Goal: Navigation & Orientation: Find specific page/section

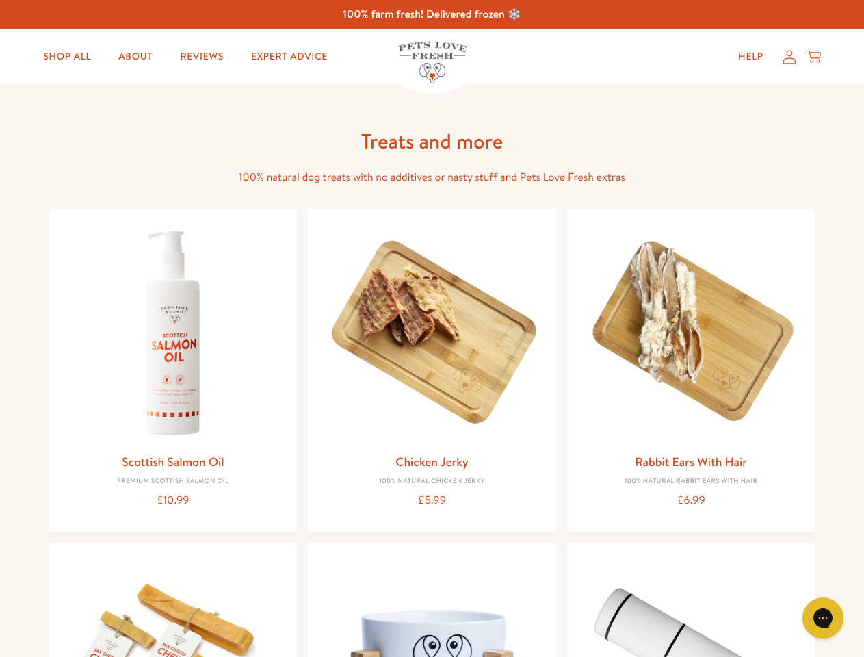
click at [823, 618] on icon "Gorgias live chat" at bounding box center [822, 617] width 13 height 13
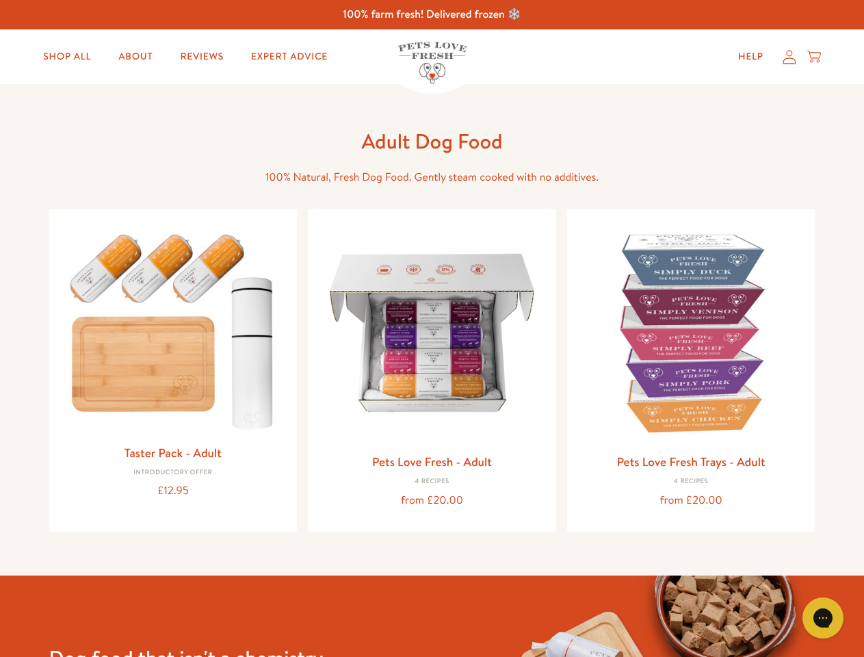
click at [823, 618] on icon "Gorgias live chat" at bounding box center [822, 617] width 13 height 13
